Goal: Information Seeking & Learning: Learn about a topic

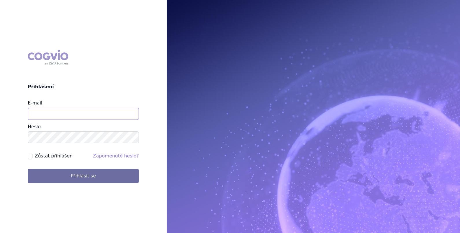
click at [51, 114] on input "E-mail" at bounding box center [83, 114] width 111 height 12
type input "martin.brunclik@sanofi.com"
click at [43, 158] on label "Zůstat přihlášen" at bounding box center [54, 155] width 38 height 7
click at [32, 158] on input "Zůstat přihlášen" at bounding box center [30, 155] width 5 height 5
checkbox input "true"
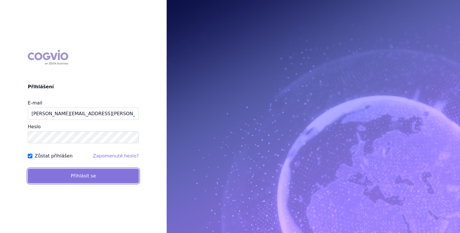
click at [50, 173] on button "Přihlásit se" at bounding box center [83, 176] width 111 height 14
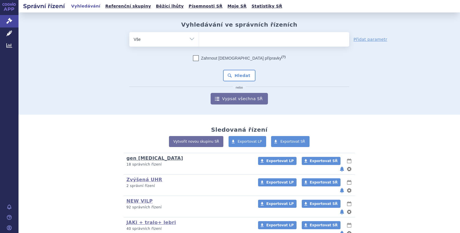
click at [136, 159] on link "gen [MEDICAL_DATA]" at bounding box center [154, 157] width 57 height 5
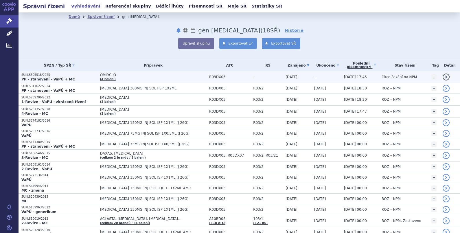
click at [104, 73] on span "OMLYCLO" at bounding box center [153, 75] width 106 height 4
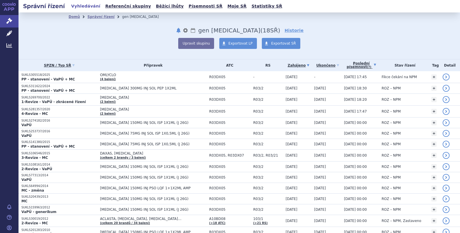
click at [346, 63] on link "Poslední písemnost (?)" at bounding box center [361, 65] width 35 height 12
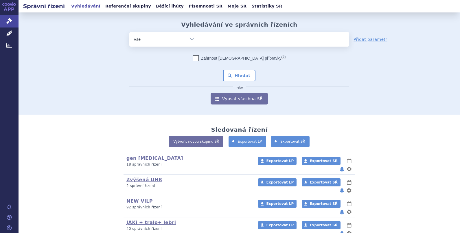
scroll to position [72, 0]
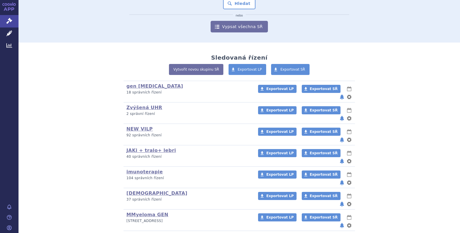
click at [135, 232] on link "MMyeloma" at bounding box center [140, 235] width 29 height 5
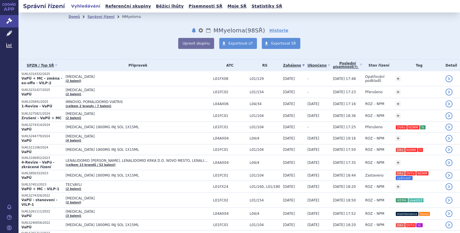
click at [337, 65] on link "Poslední písemnost (?)" at bounding box center [347, 65] width 29 height 12
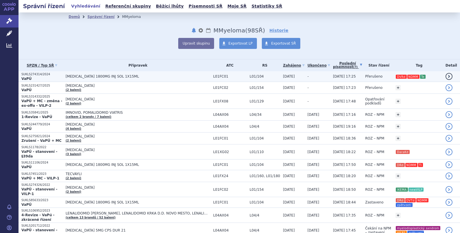
click at [90, 75] on span "[MEDICAL_DATA] 1800MG INJ SOL 1X15ML" at bounding box center [138, 76] width 145 height 4
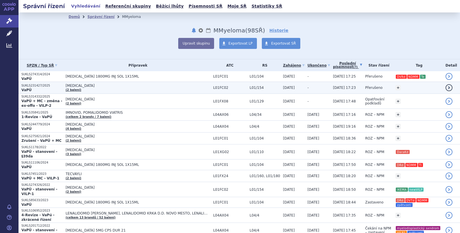
click at [103, 86] on span "[MEDICAL_DATA]" at bounding box center [138, 86] width 145 height 4
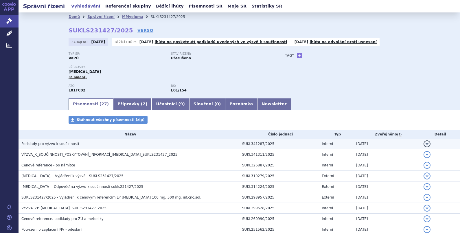
click at [51, 142] on span "Podklady pro výzvu k součinnosti" at bounding box center [50, 144] width 58 height 4
